Goal: Check status: Check status

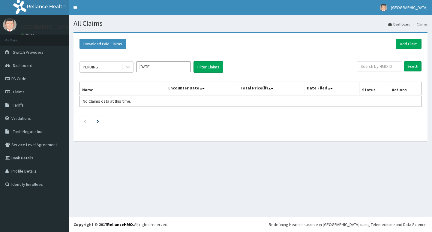
click at [164, 68] on input "[DATE]" at bounding box center [163, 66] width 54 height 11
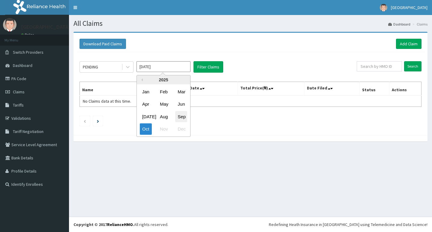
click at [181, 118] on div "Sep" at bounding box center [181, 116] width 12 height 11
type input "Sep 2025"
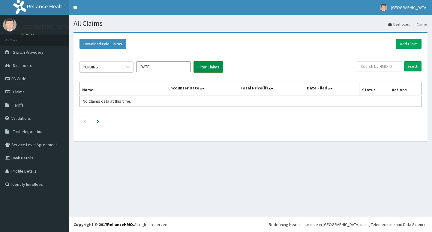
click at [208, 67] on button "Filter Claims" at bounding box center [208, 66] width 30 height 11
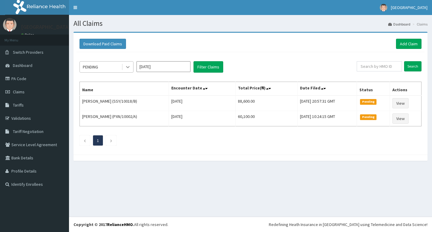
click at [125, 67] on icon at bounding box center [128, 67] width 6 height 6
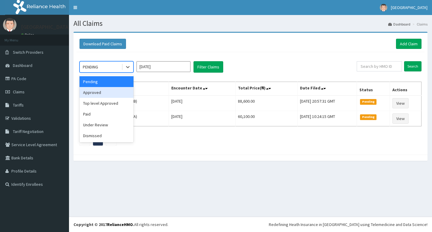
click at [117, 92] on div "Approved" at bounding box center [106, 92] width 54 height 11
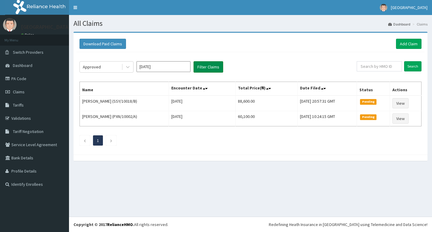
click at [209, 66] on button "Filter Claims" at bounding box center [208, 66] width 30 height 11
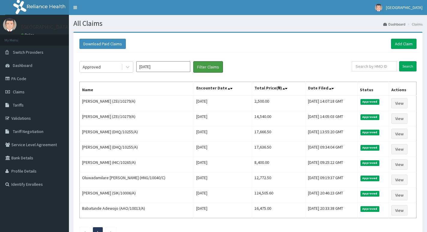
scroll to position [30, 0]
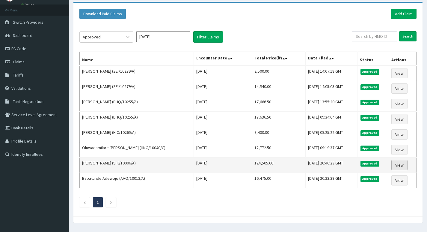
click at [401, 163] on link "View" at bounding box center [400, 165] width 16 height 10
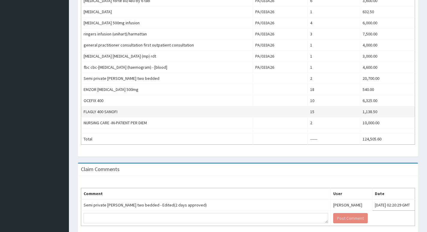
scroll to position [267, 0]
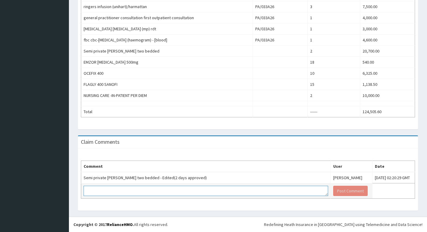
click at [254, 191] on textarea at bounding box center [206, 191] width 245 height 10
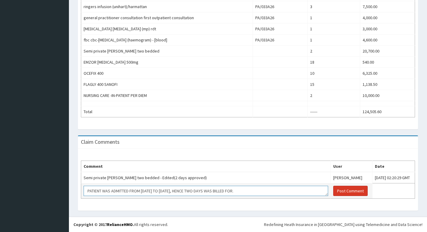
type textarea "PATIENT WAS ADMITTED FROM [DATE] TO [DATE], HENCE TWO DAYS WAS BILLED FOR."
click at [333, 191] on button "Post Comment" at bounding box center [350, 191] width 34 height 10
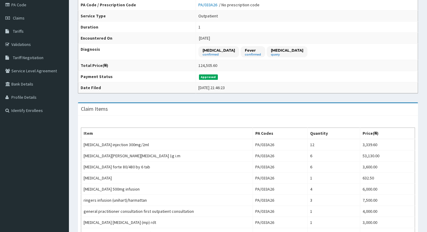
scroll to position [0, 0]
